Goal: Transaction & Acquisition: Purchase product/service

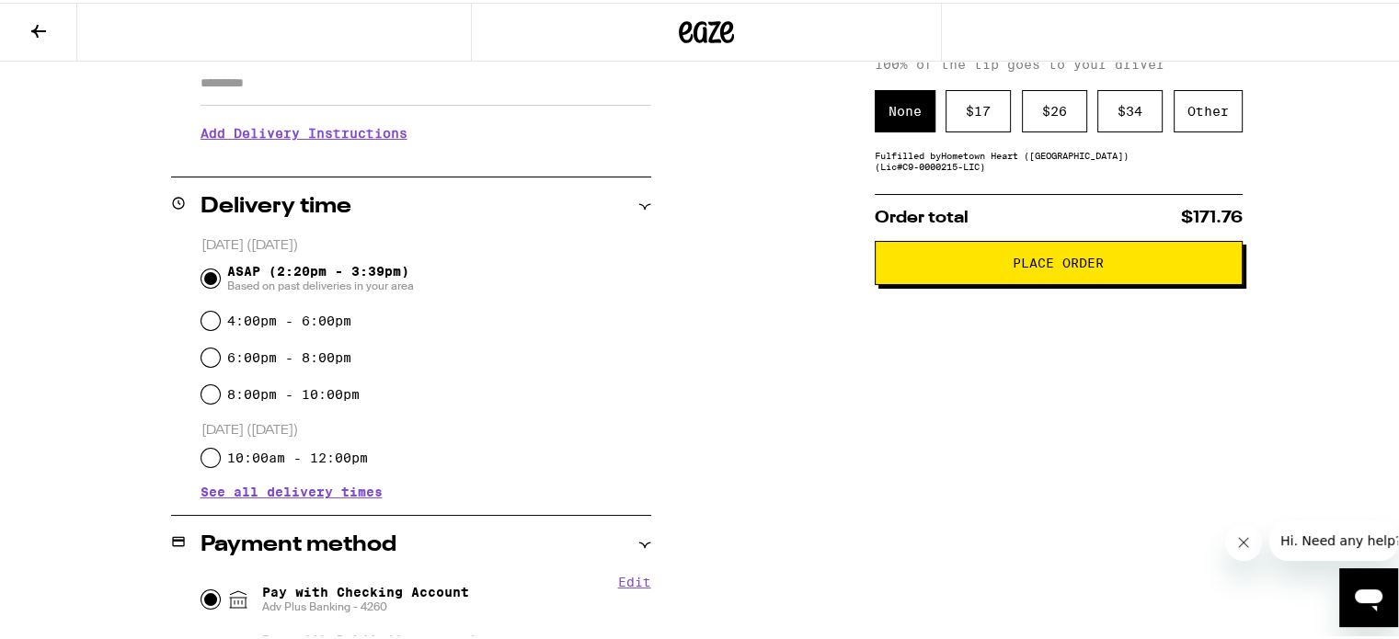
scroll to position [675, 0]
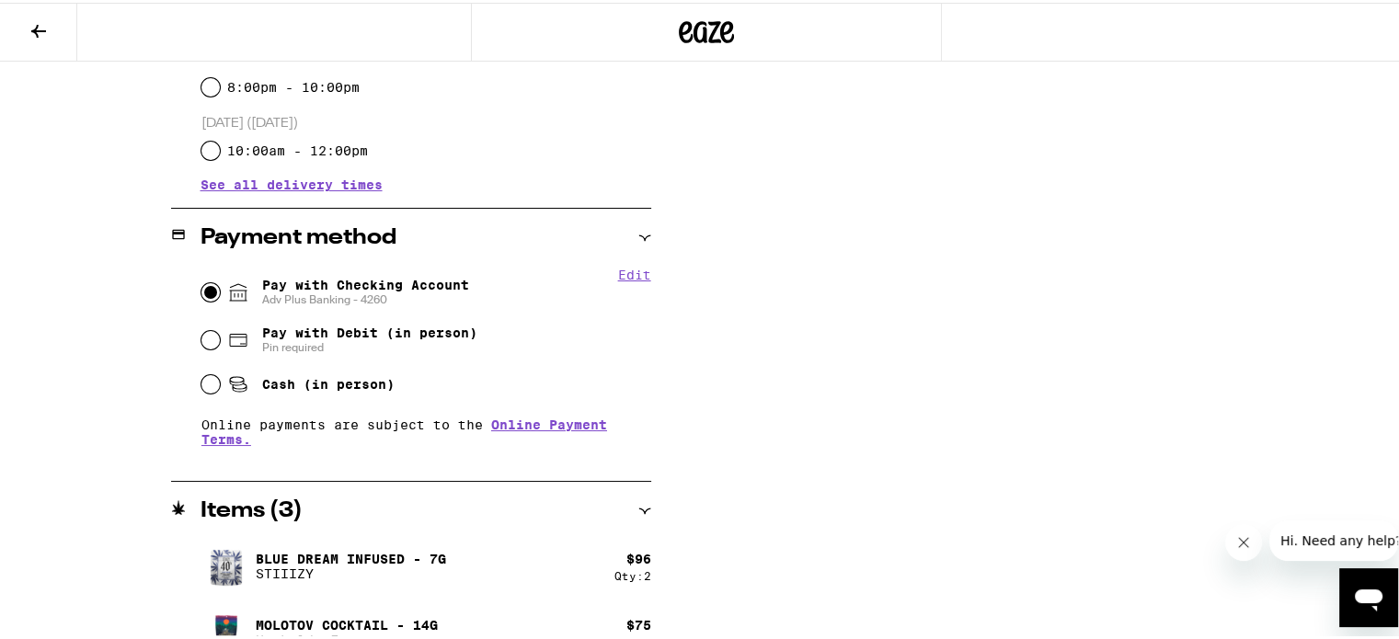
click at [31, 32] on icon at bounding box center [39, 28] width 22 height 22
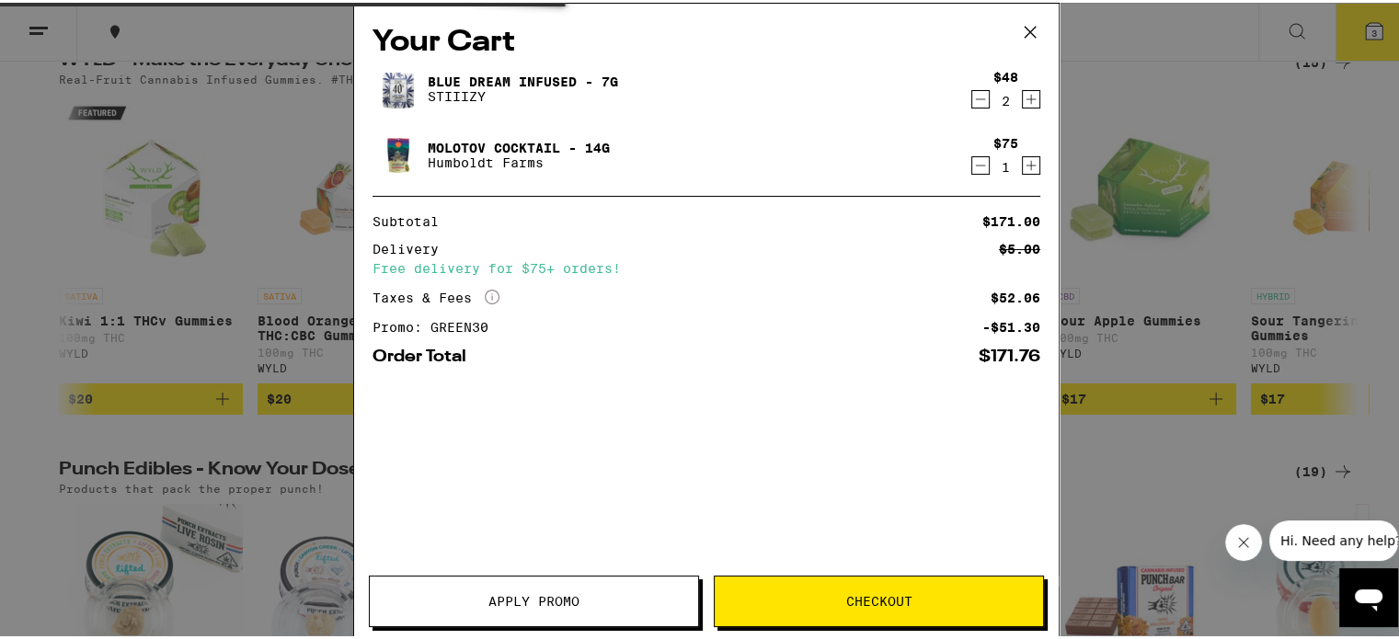
click at [138, 203] on div "Your Cart Blue Dream Infused - 7g STIIIZY $48 2 Molotov Cocktail - 14g Humboldt…" at bounding box center [706, 319] width 1413 height 639
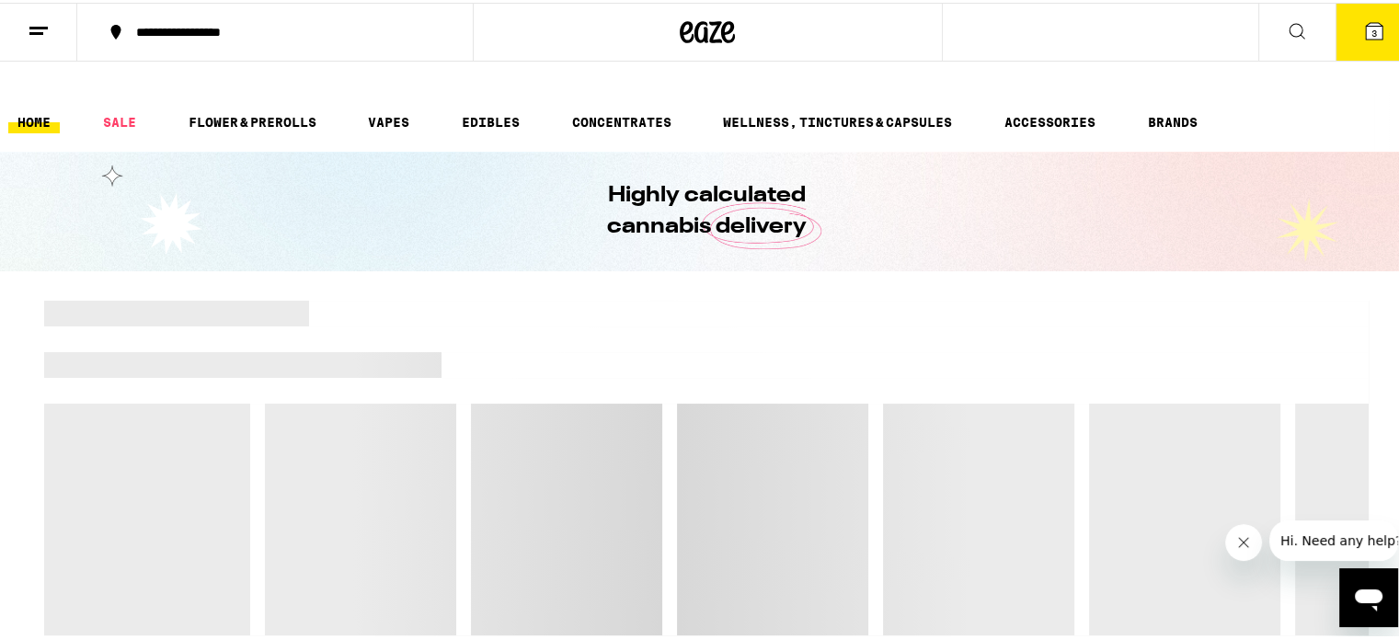
drag, startPoint x: 723, startPoint y: 143, endPoint x: 745, endPoint y: 107, distance: 42.1
click at [723, 149] on div "Highly calculated cannabis delivery" at bounding box center [706, 209] width 706 height 120
click at [1371, 29] on icon at bounding box center [1374, 28] width 22 height 22
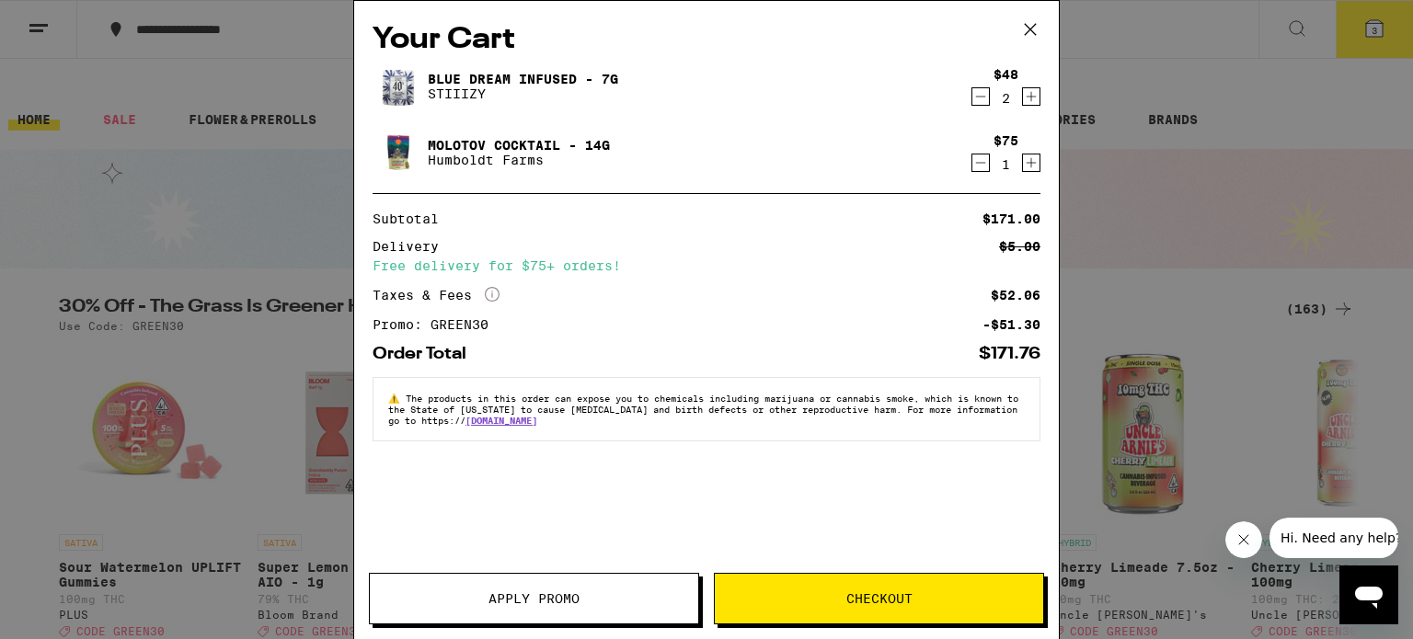
click at [988, 97] on icon "Decrement" at bounding box center [980, 97] width 17 height 22
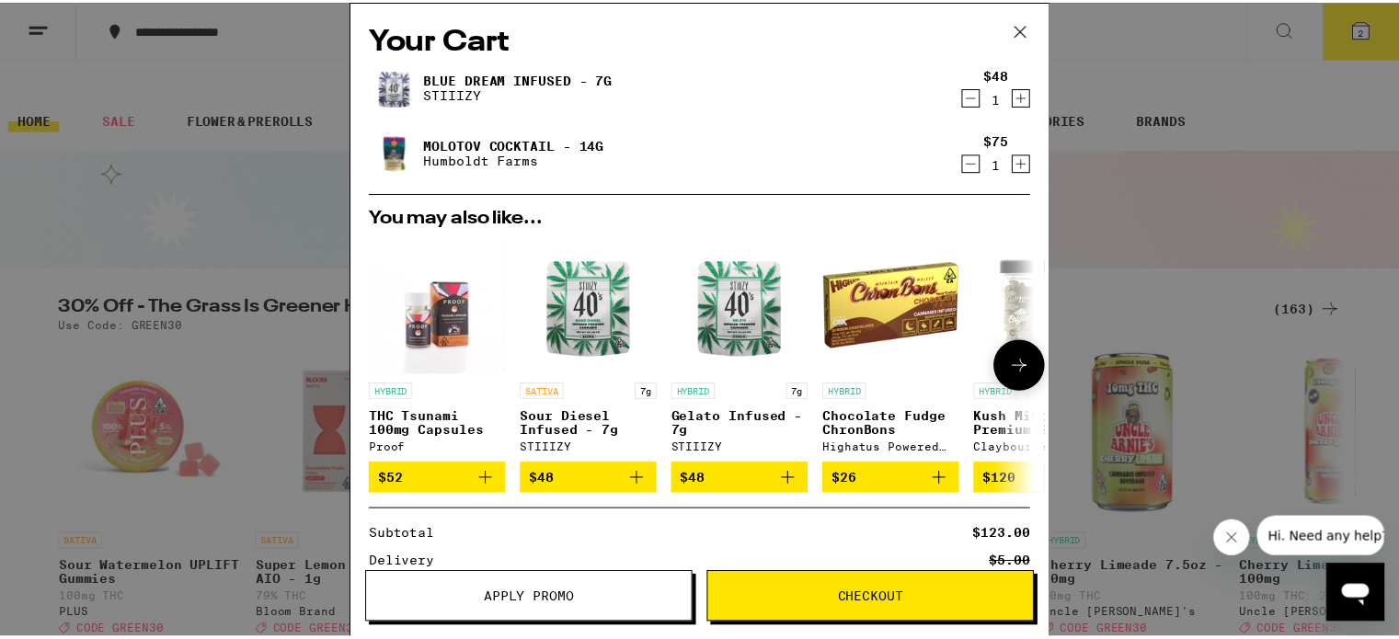
scroll to position [215, 0]
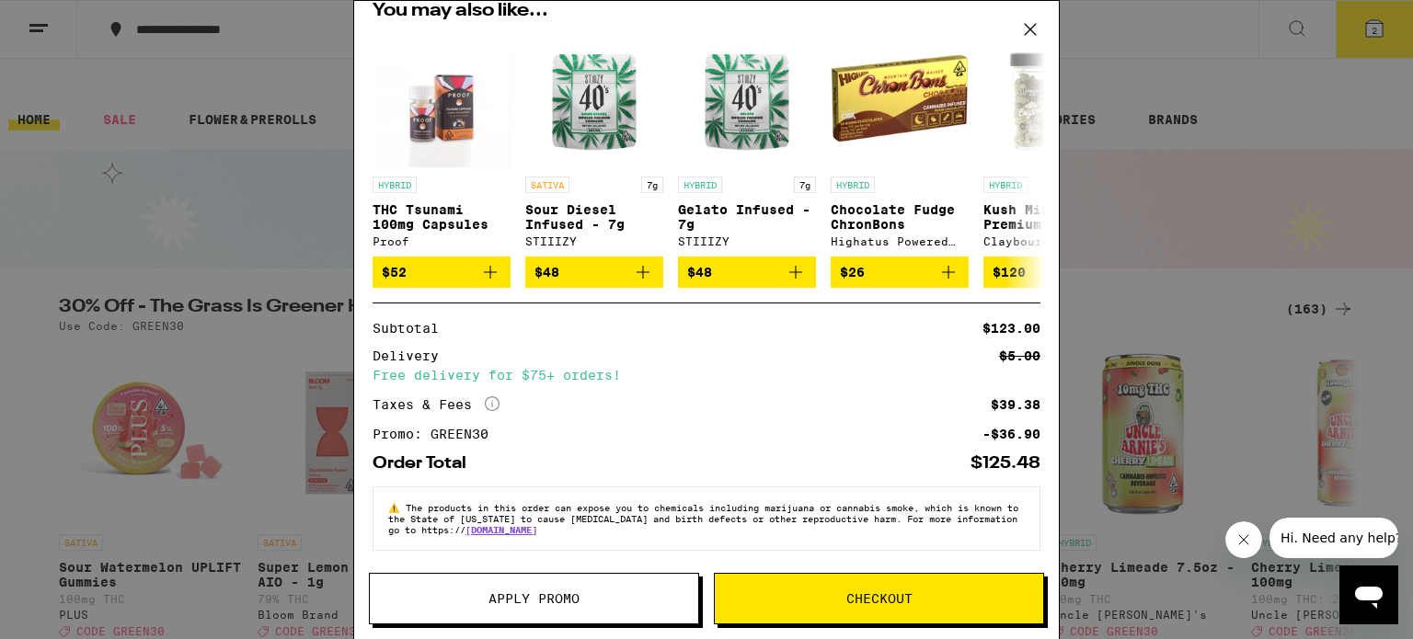
click at [962, 607] on button "Checkout" at bounding box center [879, 599] width 330 height 52
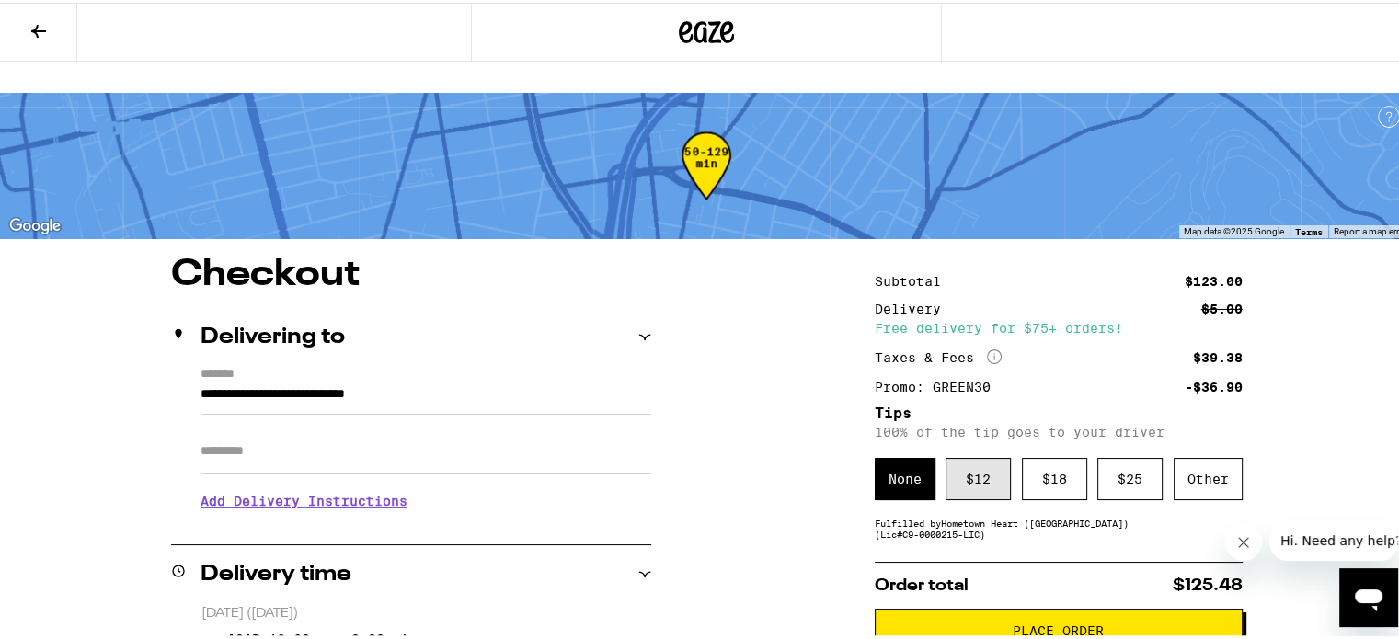
click at [973, 455] on div "$ 12" at bounding box center [978, 476] width 65 height 42
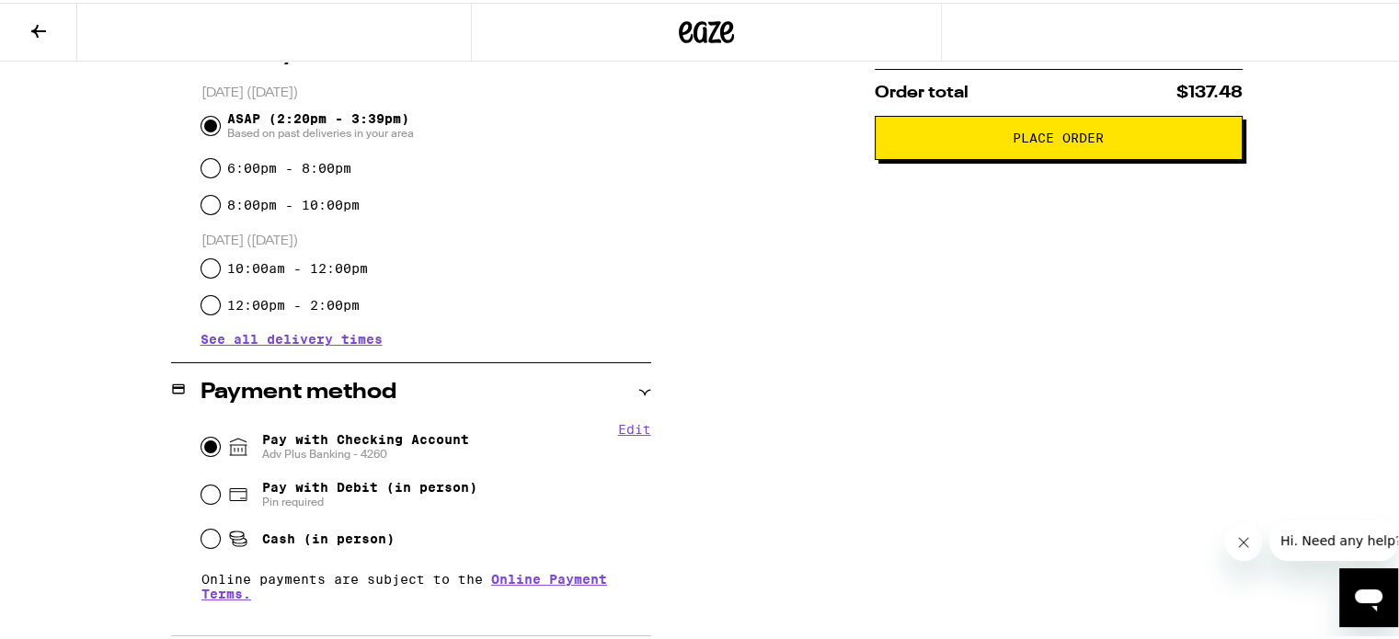
scroll to position [675, 0]
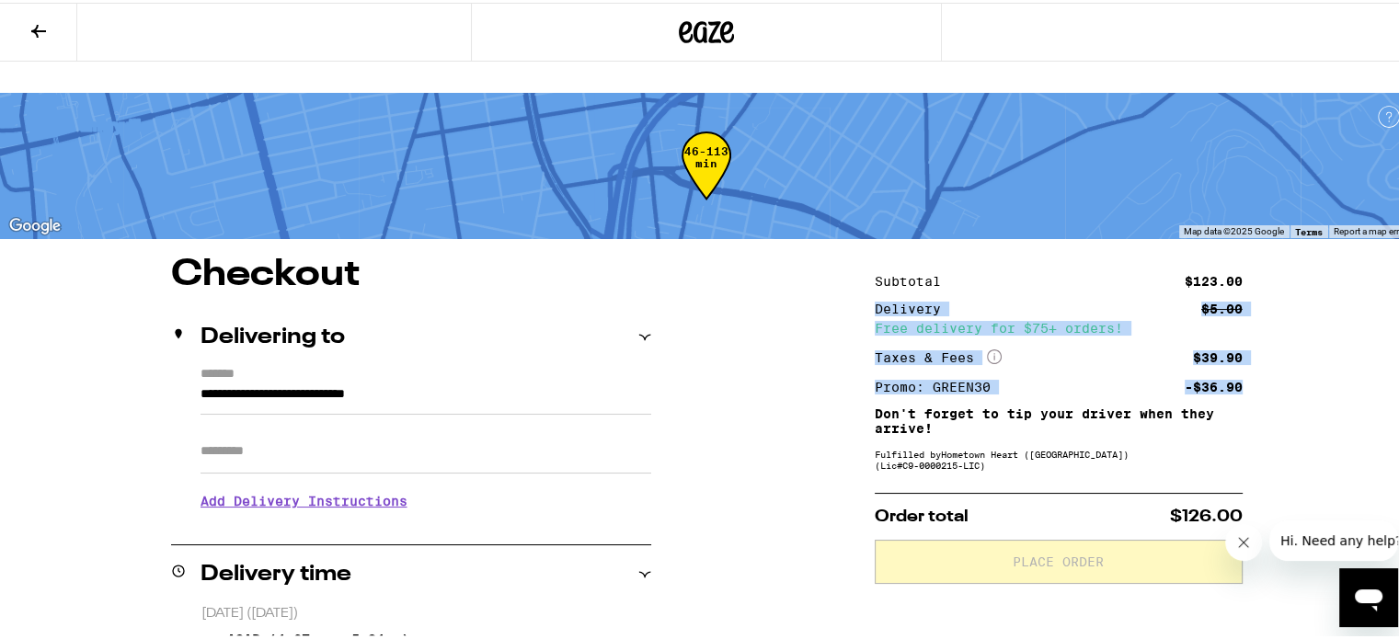
drag, startPoint x: 1396, startPoint y: 227, endPoint x: 1409, endPoint y: 354, distance: 127.6
click at [1398, 354] on html "**********" at bounding box center [706, 644] width 1413 height 1289
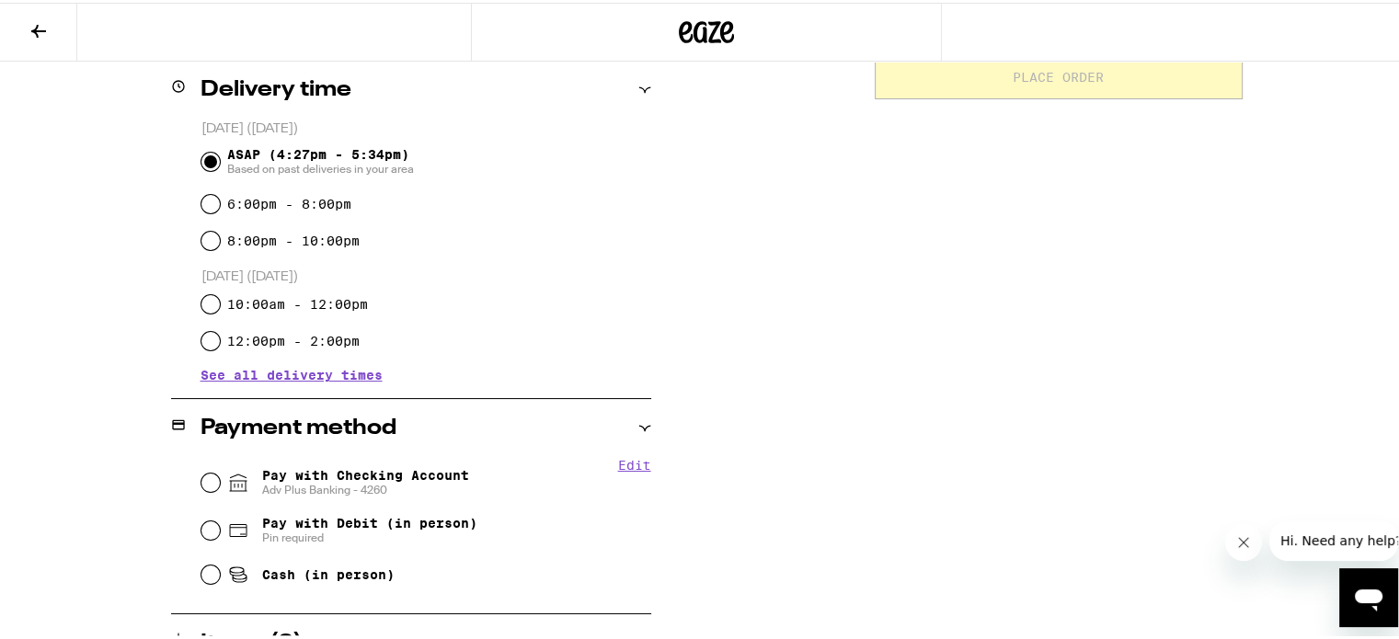
scroll to position [483, 0]
click at [635, 268] on p "[DATE] ([DATE])" at bounding box center [426, 276] width 450 height 17
click at [207, 458] on div "Pay with Checking Account Adv Plus Banking - 4260" at bounding box center [426, 482] width 450 height 48
click at [201, 473] on input "Pay with Checking Account Adv Plus Banking - 4260" at bounding box center [210, 482] width 18 height 18
radio input "true"
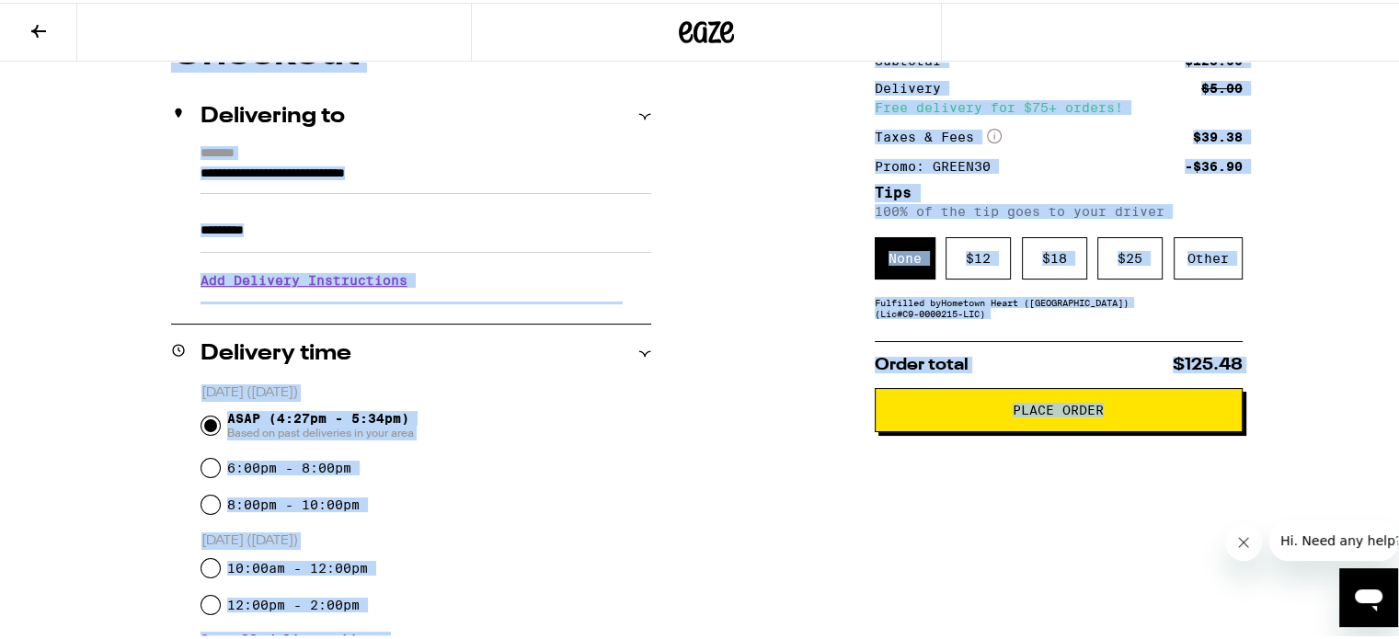
scroll to position [140, 0]
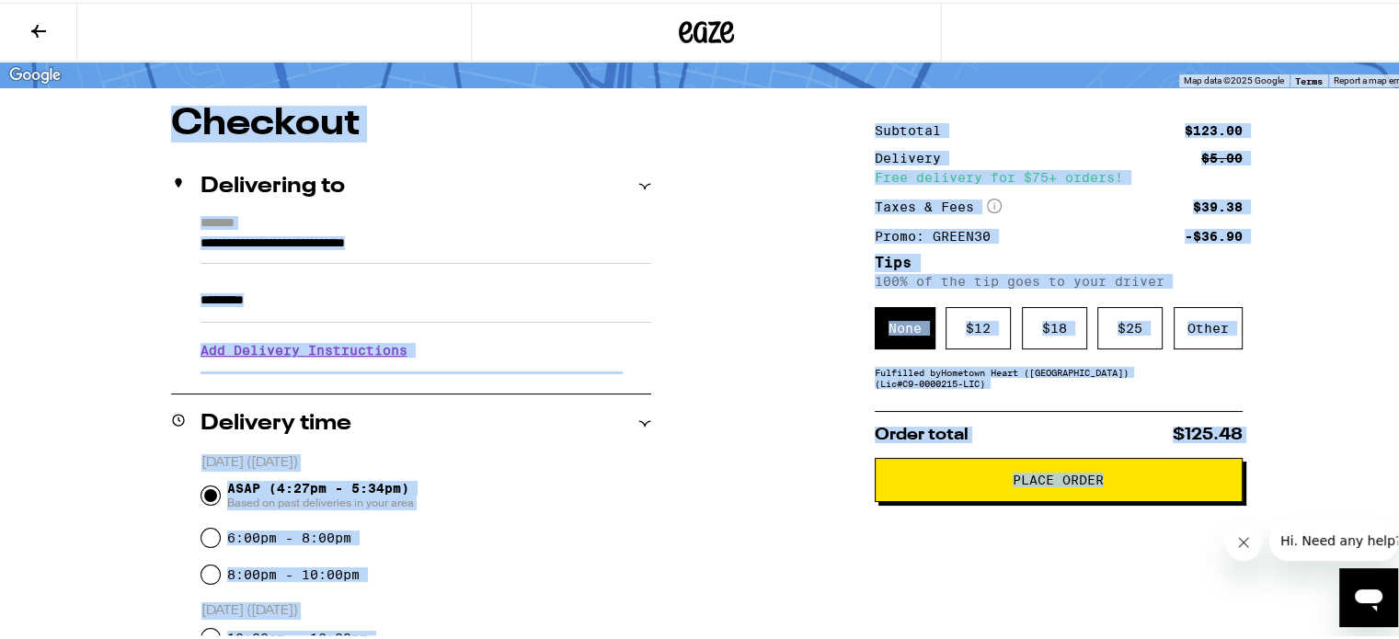
drag, startPoint x: 1252, startPoint y: 109, endPoint x: 1381, endPoint y: 26, distance: 153.1
click at [1391, 7] on div "**********" at bounding box center [706, 537] width 1413 height 1315
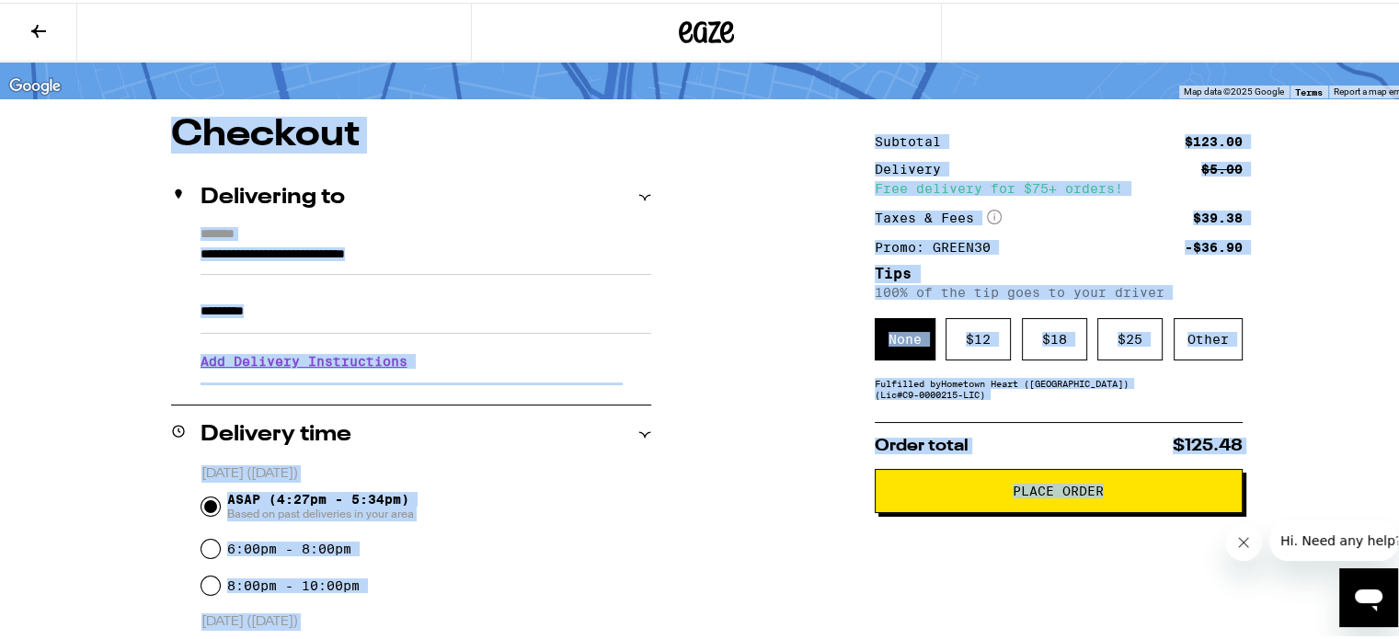
click at [975, 316] on div "$ 12" at bounding box center [978, 337] width 65 height 42
